Goal: Task Accomplishment & Management: Manage account settings

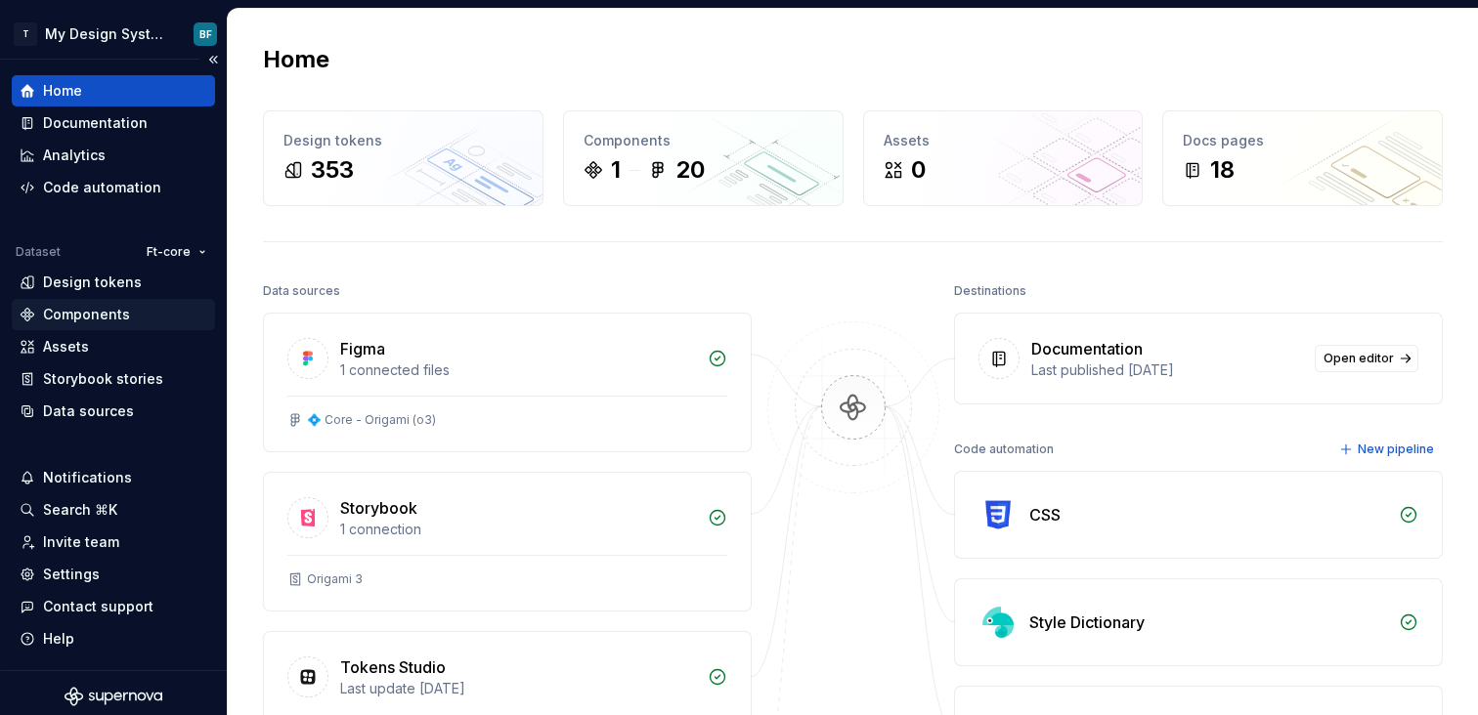
click at [82, 314] on div "Components" at bounding box center [86, 315] width 87 height 20
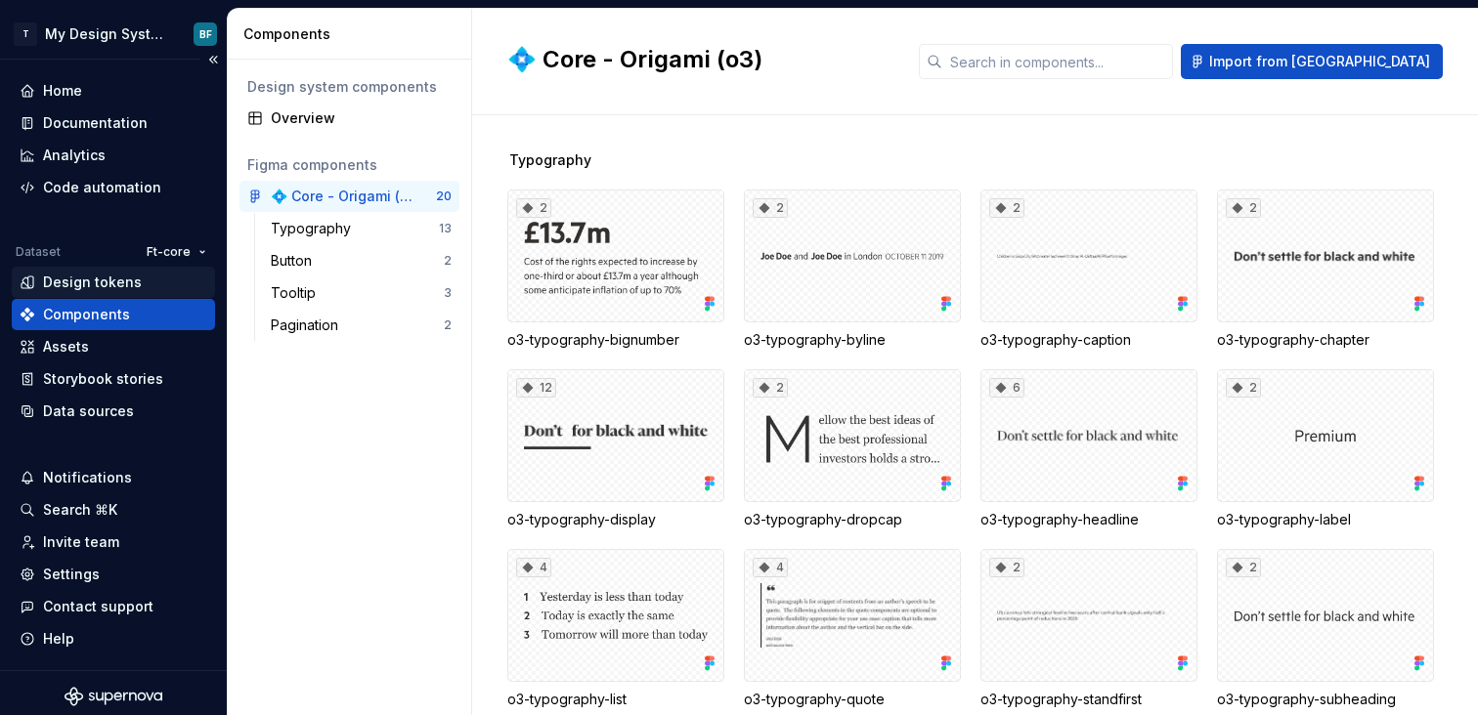
click at [110, 296] on div "Design tokens" at bounding box center [113, 282] width 203 height 31
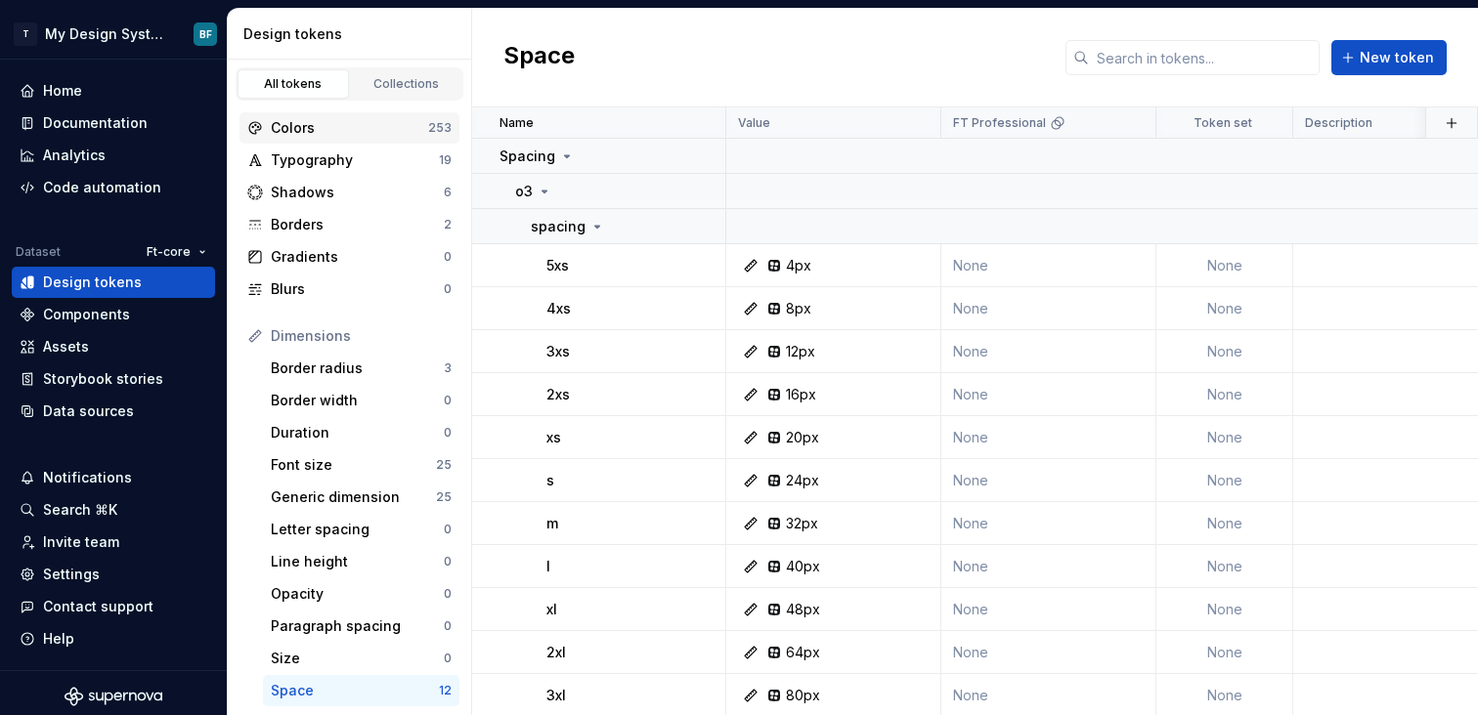
click at [366, 142] on div "Colors 253" at bounding box center [349, 127] width 220 height 31
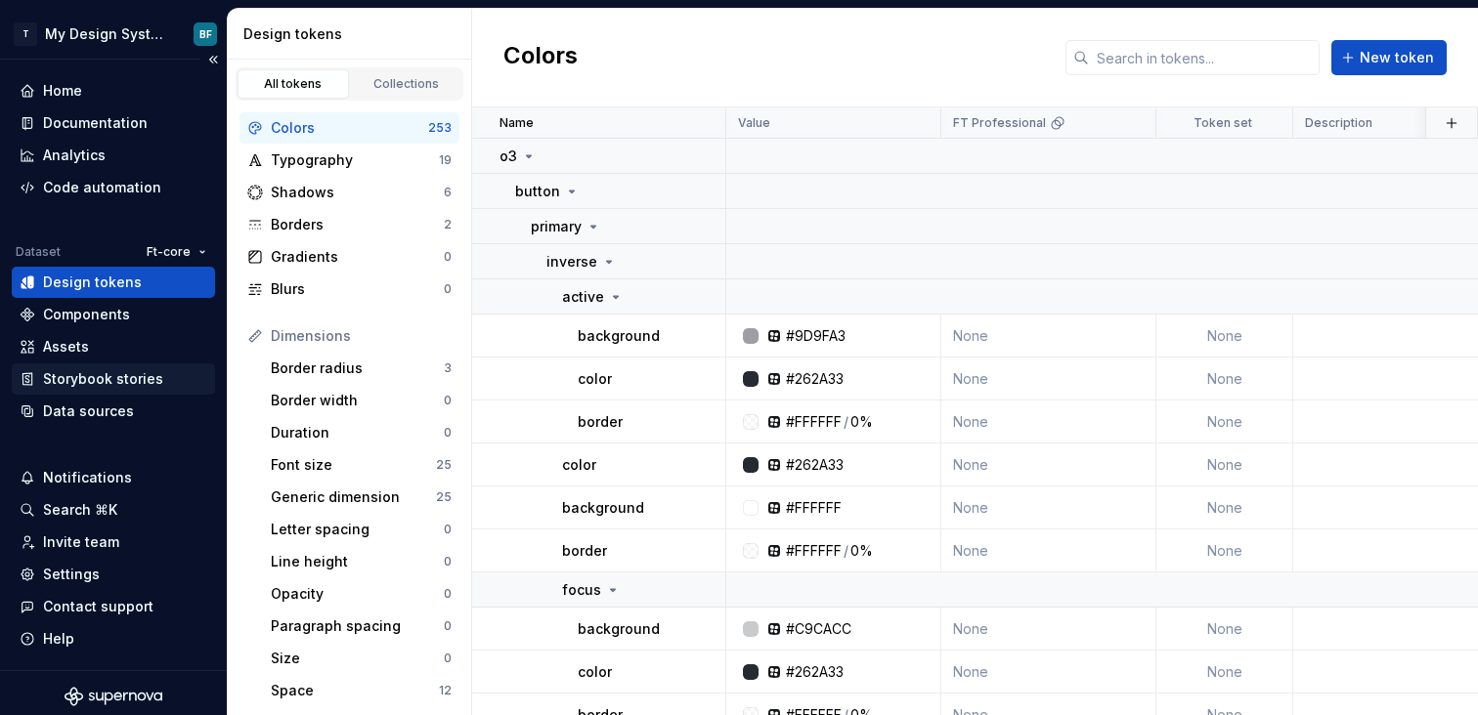
scroll to position [7, 0]
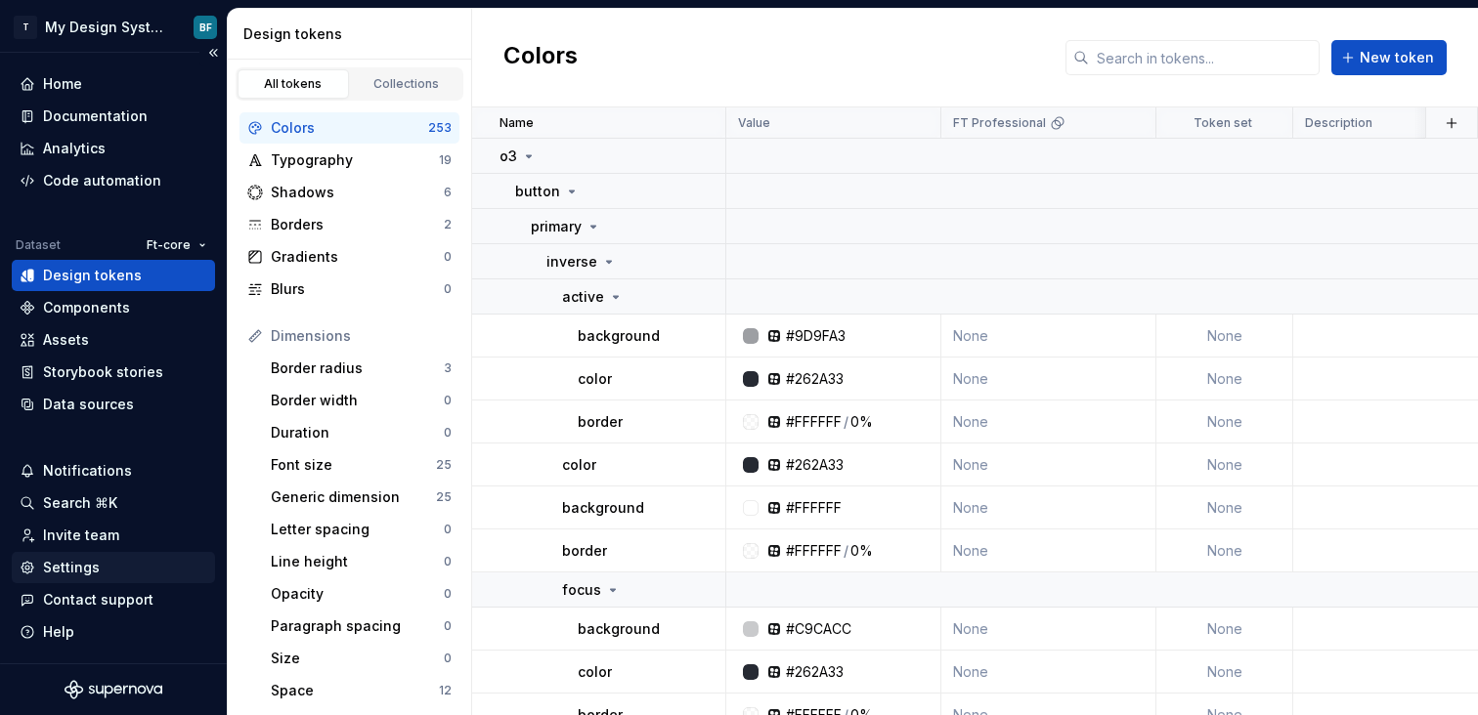
click at [73, 557] on div "Settings" at bounding box center [113, 567] width 203 height 31
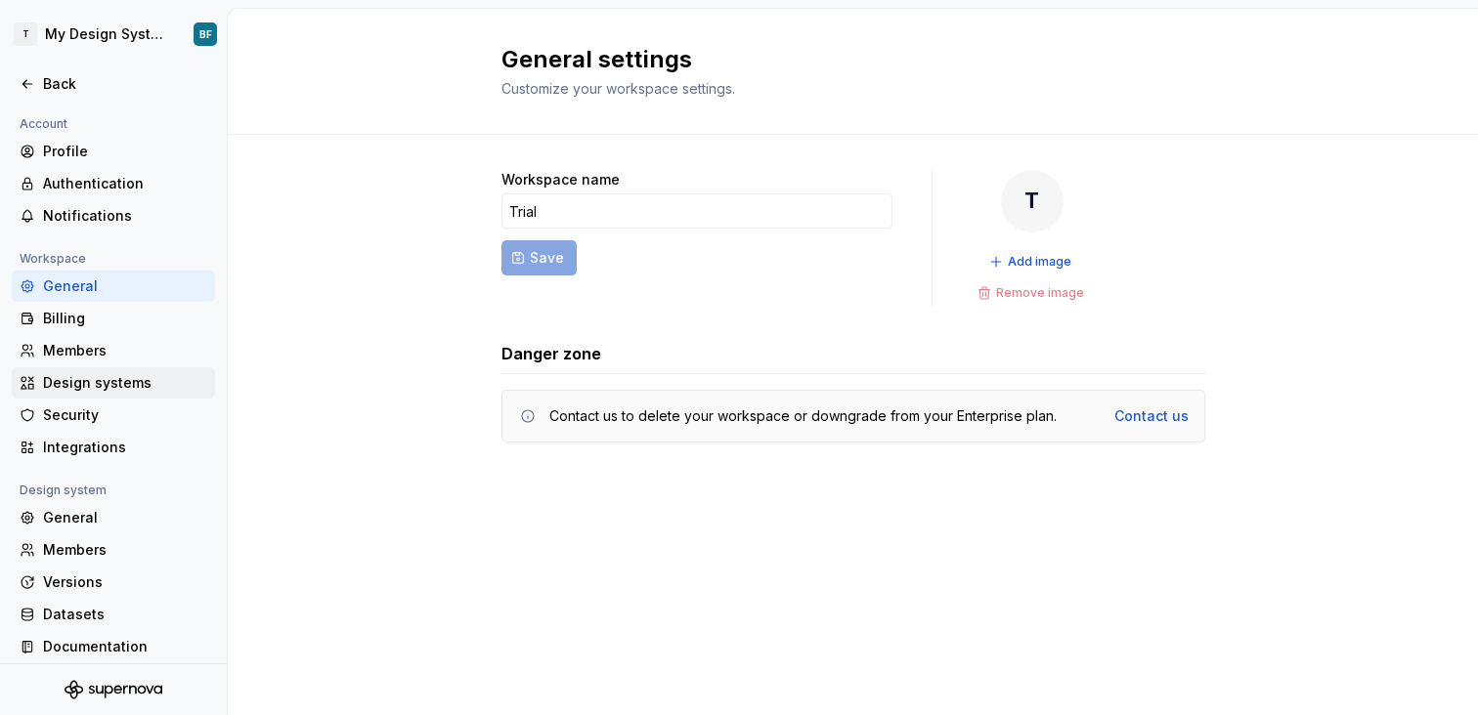
click at [81, 382] on div "Design systems" at bounding box center [125, 383] width 164 height 20
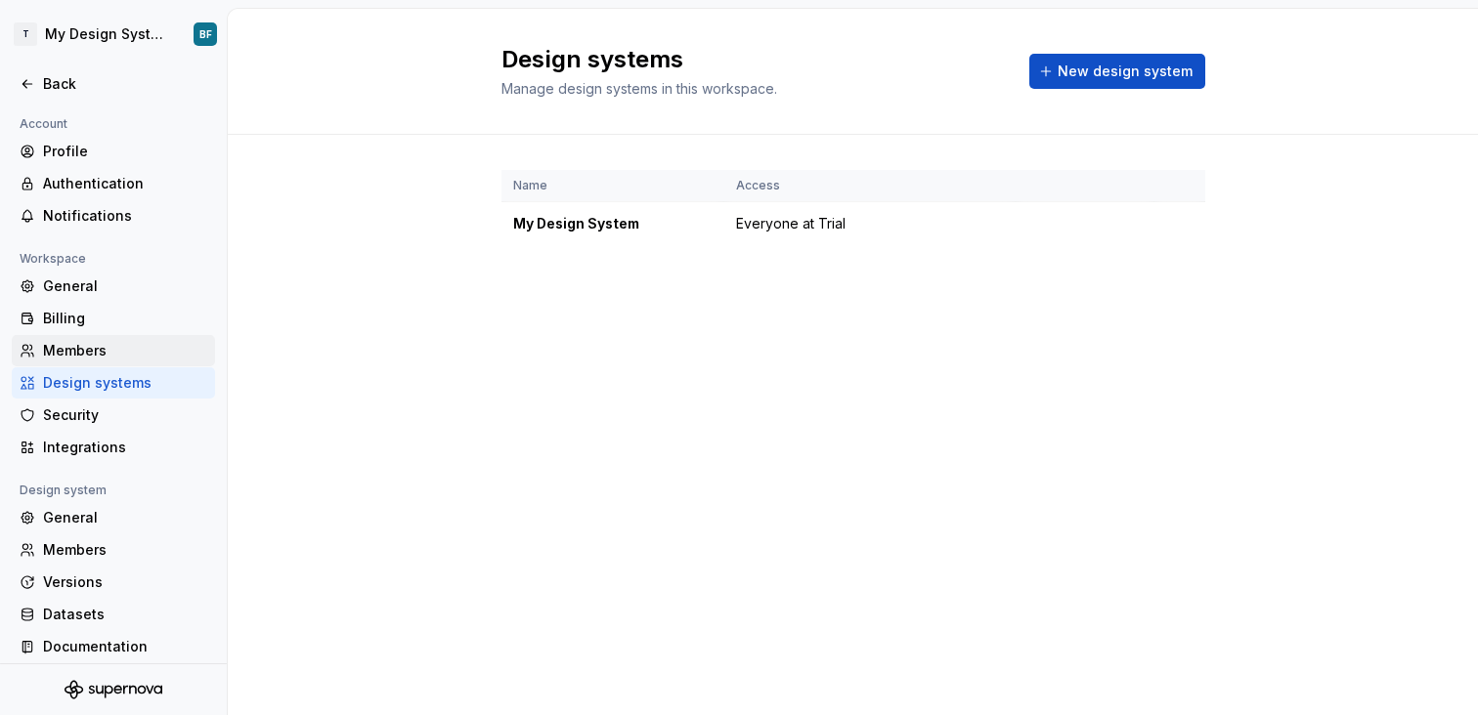
click at [92, 349] on div "Members" at bounding box center [125, 351] width 164 height 20
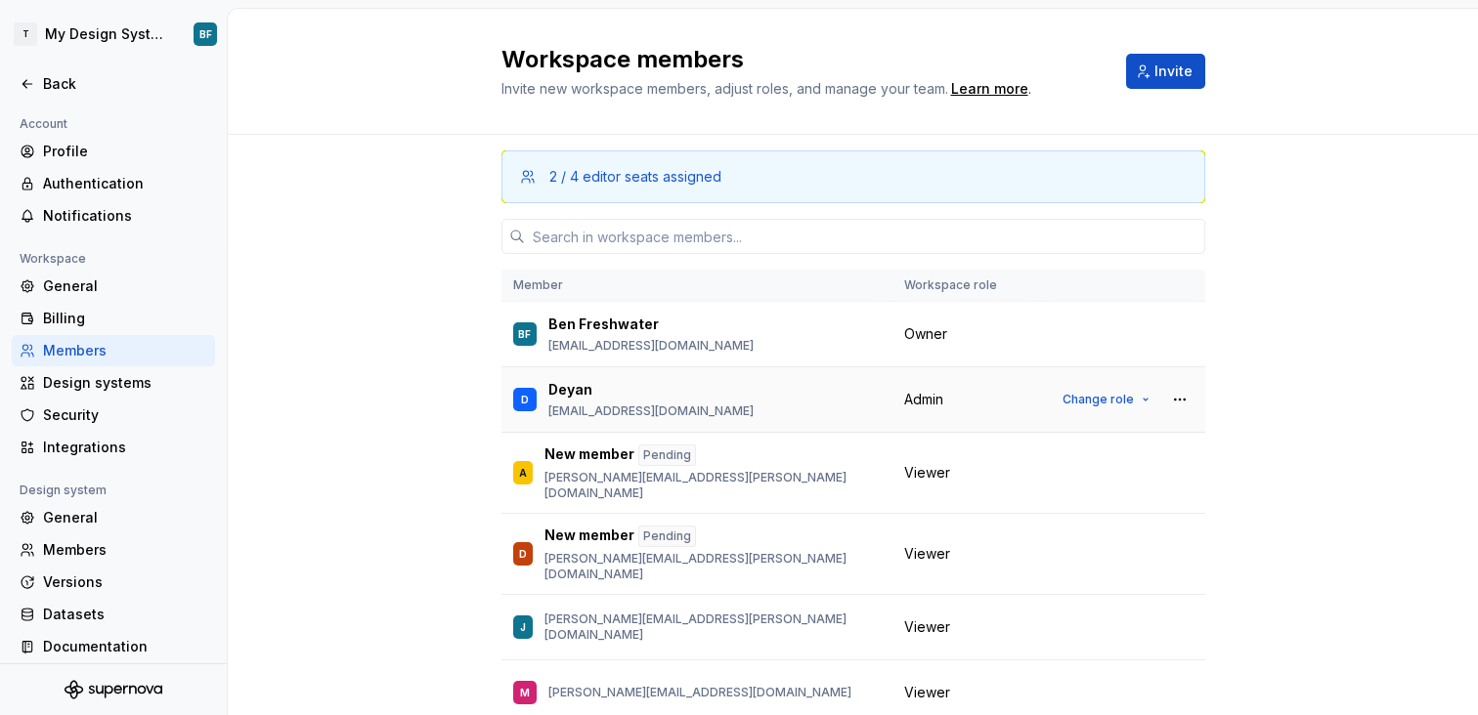
scroll to position [53, 0]
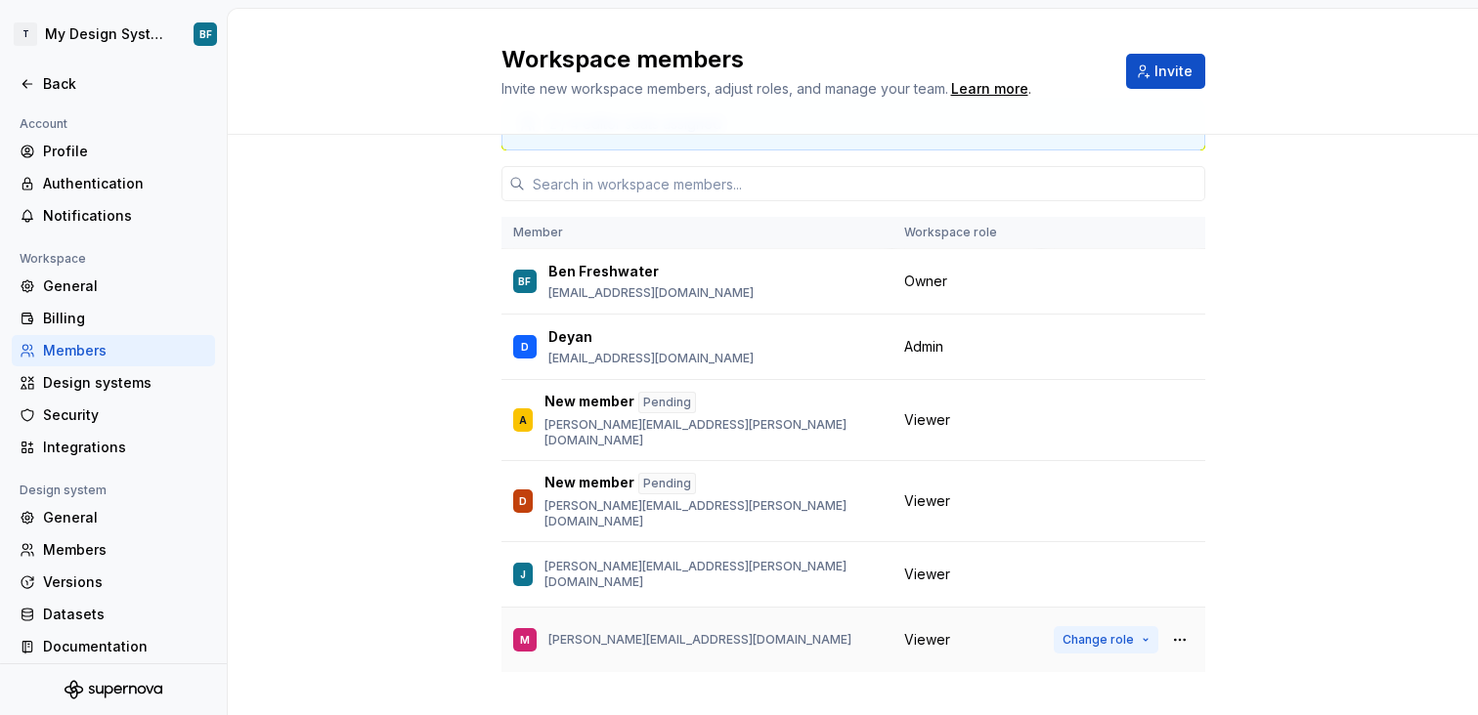
click at [1125, 632] on span "Change role" at bounding box center [1097, 640] width 71 height 16
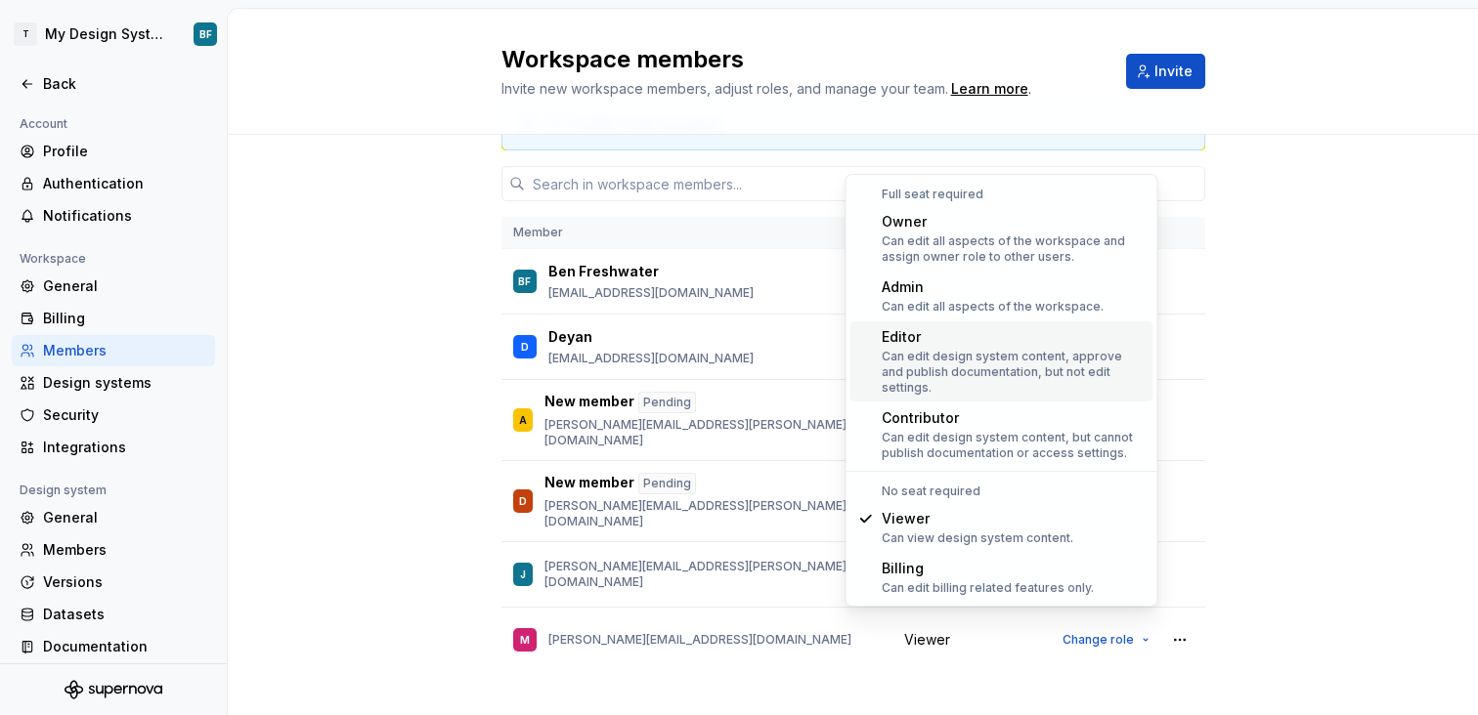
click at [945, 344] on div "Editor" at bounding box center [1014, 337] width 264 height 20
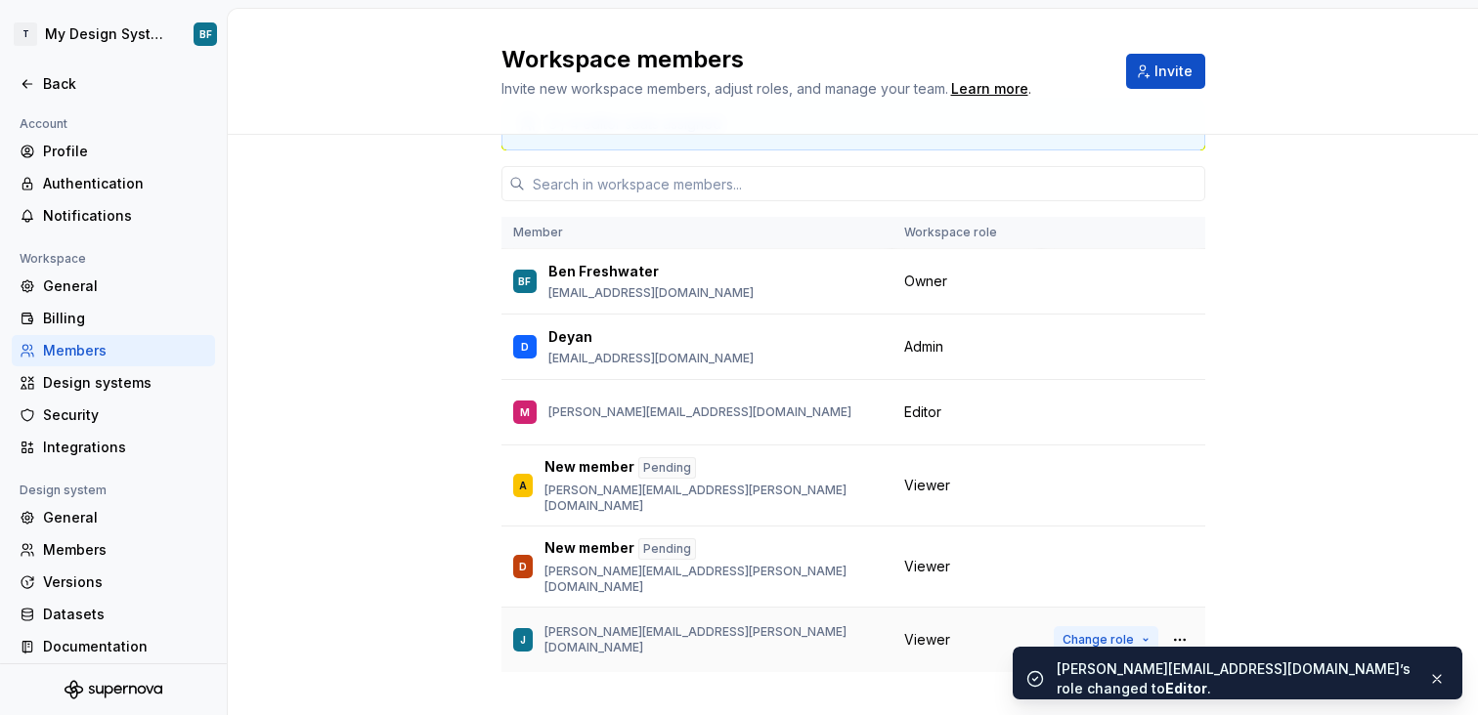
click at [1101, 632] on span "Change role" at bounding box center [1097, 640] width 71 height 16
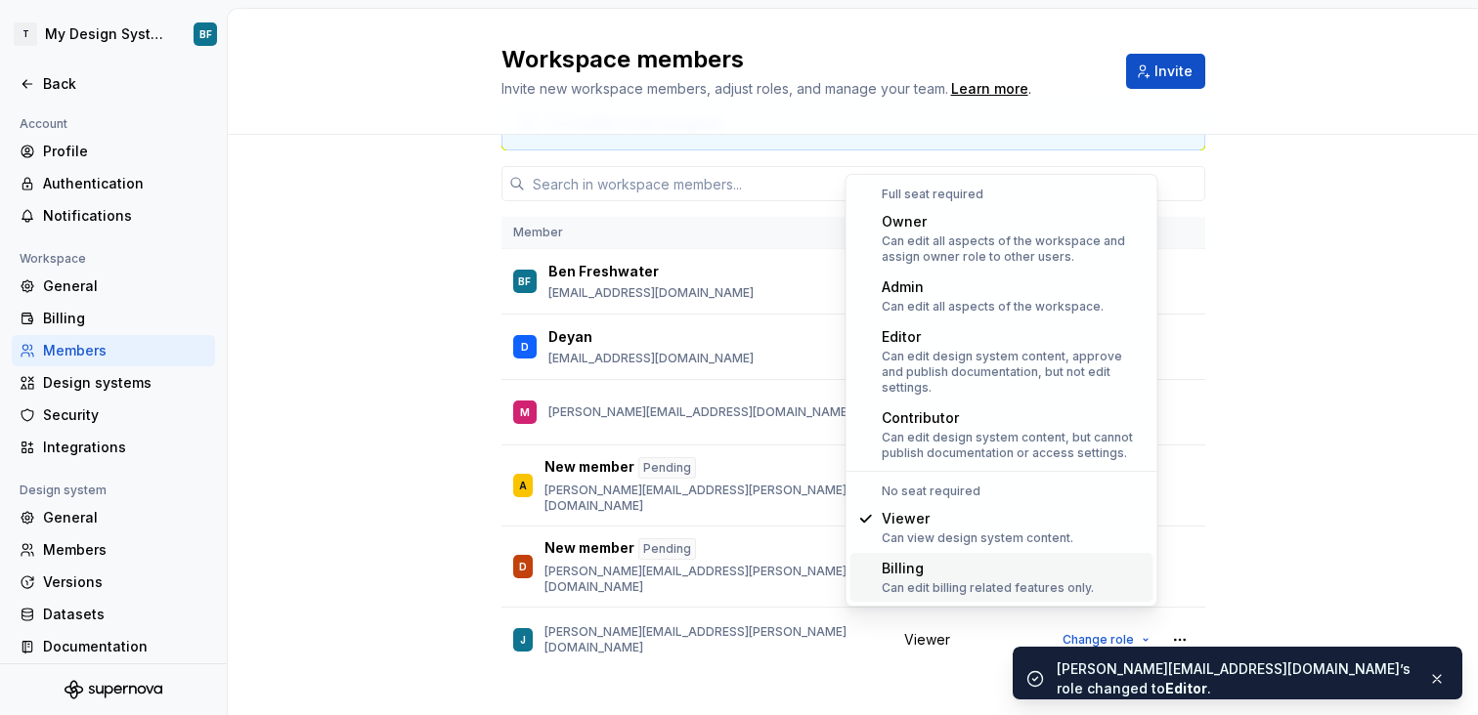
click at [606, 664] on div "3 / 4 editor seats assigned Member Workspace role BF [PERSON_NAME] [PERSON_NAME…" at bounding box center [853, 414] width 704 height 665
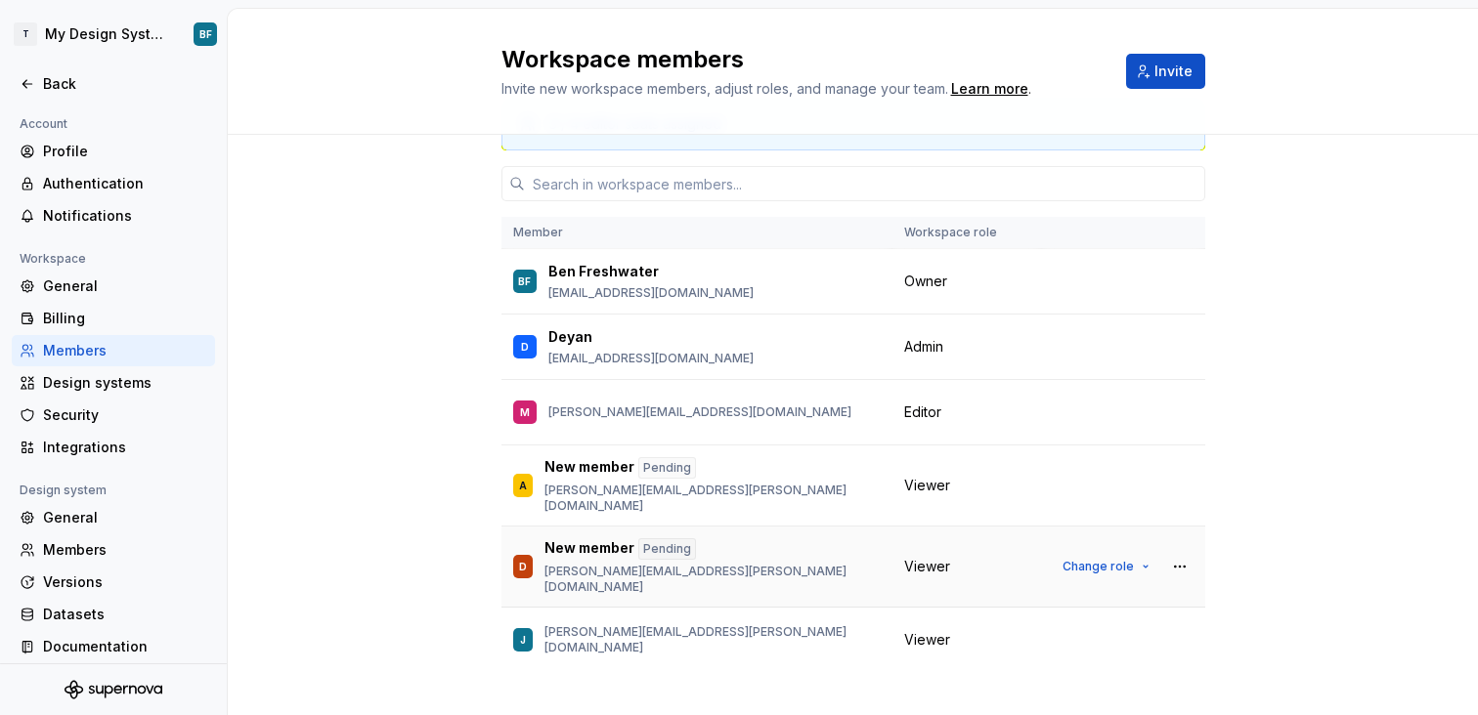
click at [1067, 528] on td "Change role" at bounding box center [1123, 567] width 163 height 81
click at [1086, 559] on span "Change role" at bounding box center [1097, 567] width 71 height 16
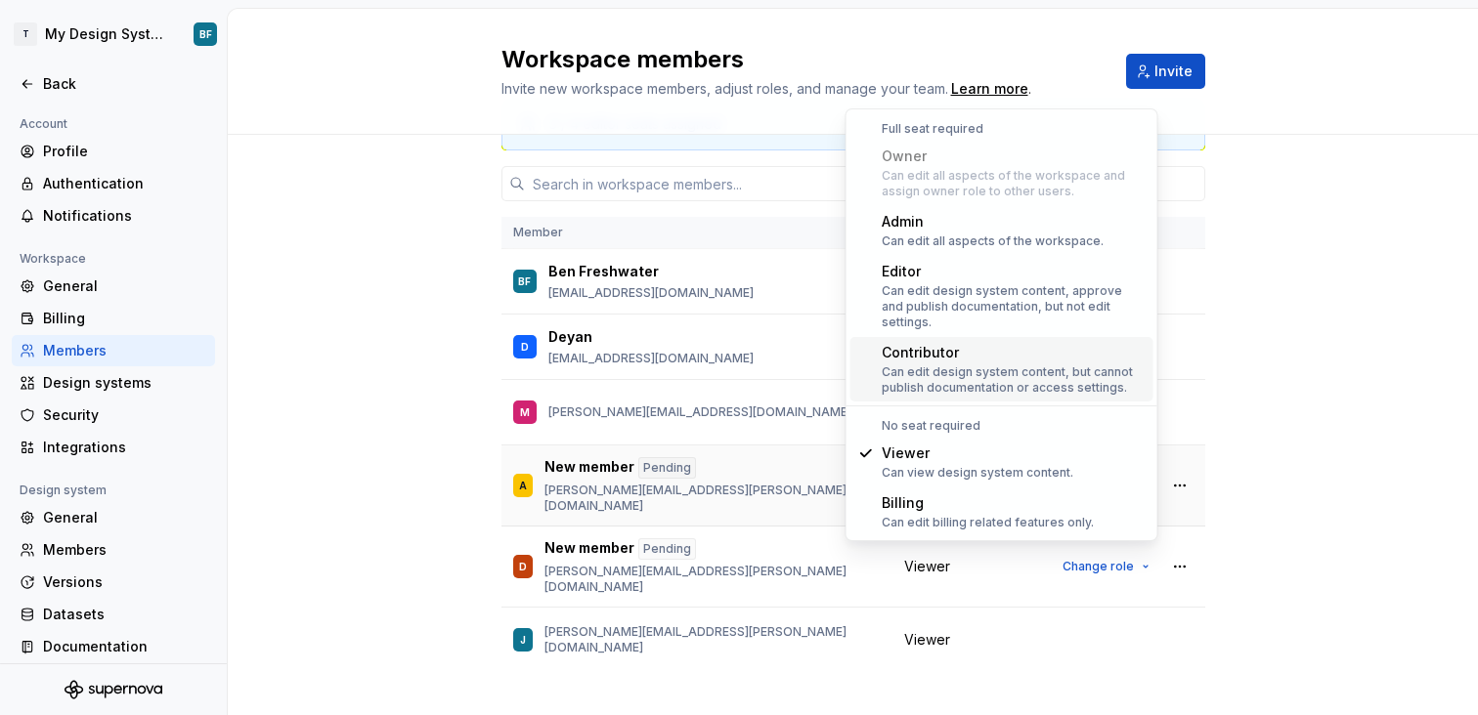
click at [508, 477] on td "A New member Pending [PERSON_NAME][EMAIL_ADDRESS][PERSON_NAME][DOMAIN_NAME]" at bounding box center [696, 486] width 391 height 81
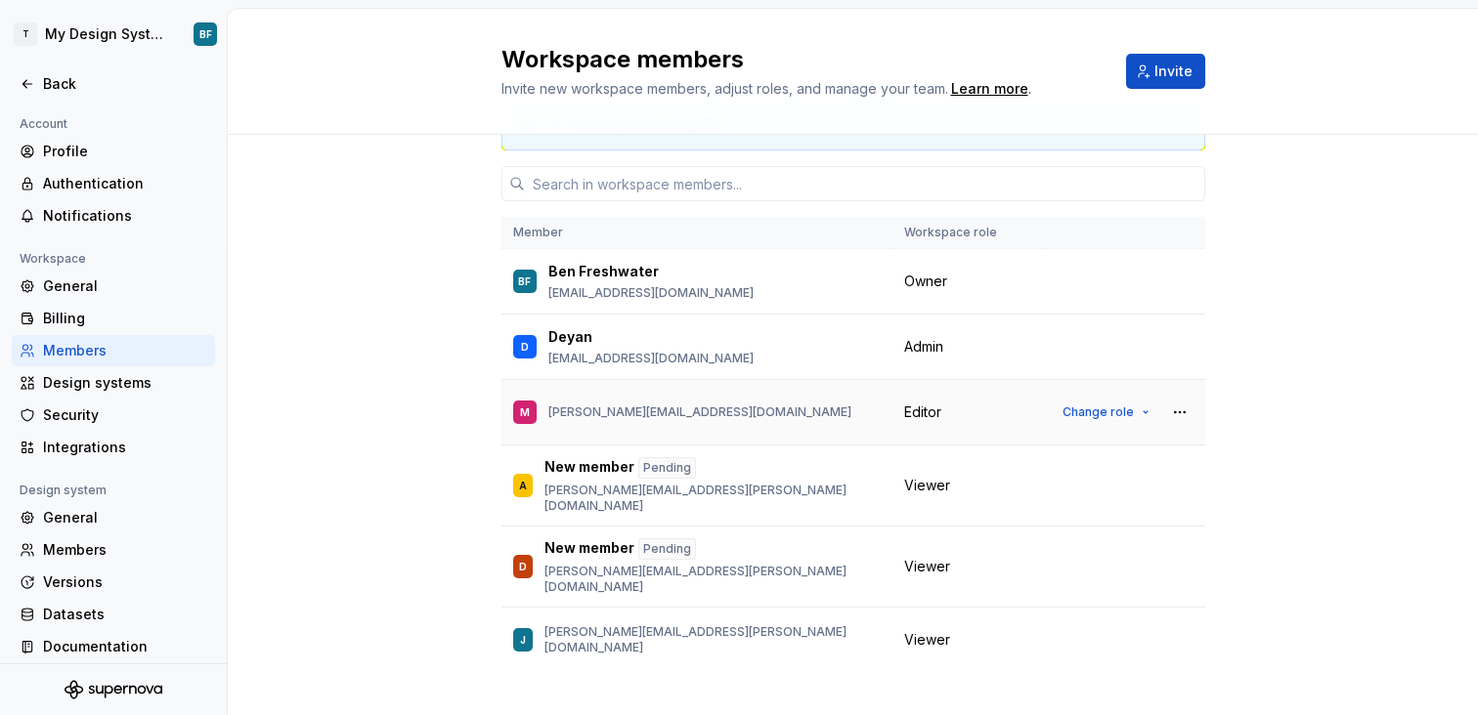
click at [1085, 427] on td "Change role" at bounding box center [1123, 412] width 163 height 65
click at [1085, 417] on span "Change role" at bounding box center [1097, 413] width 71 height 16
click at [679, 352] on div "D Deyan [EMAIL_ADDRESS][DOMAIN_NAME]" at bounding box center [696, 346] width 367 height 41
